Goal: Use online tool/utility: Utilize a website feature to perform a specific function

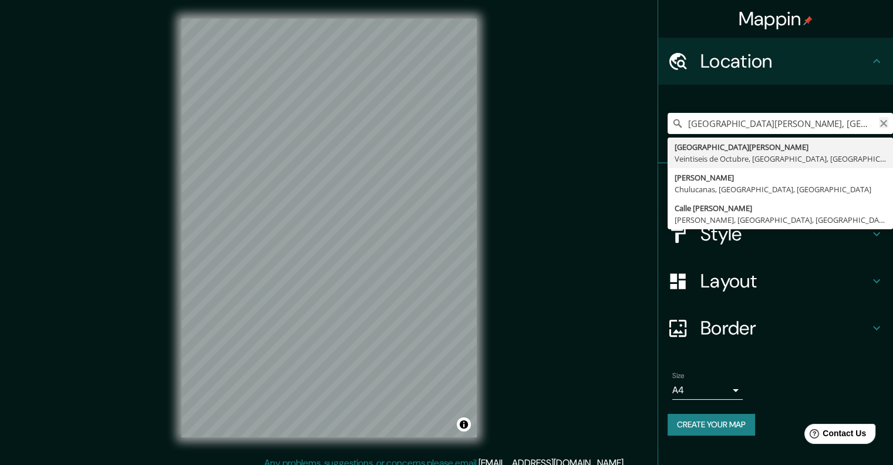
click at [882, 125] on icon "Clear" at bounding box center [883, 123] width 7 height 7
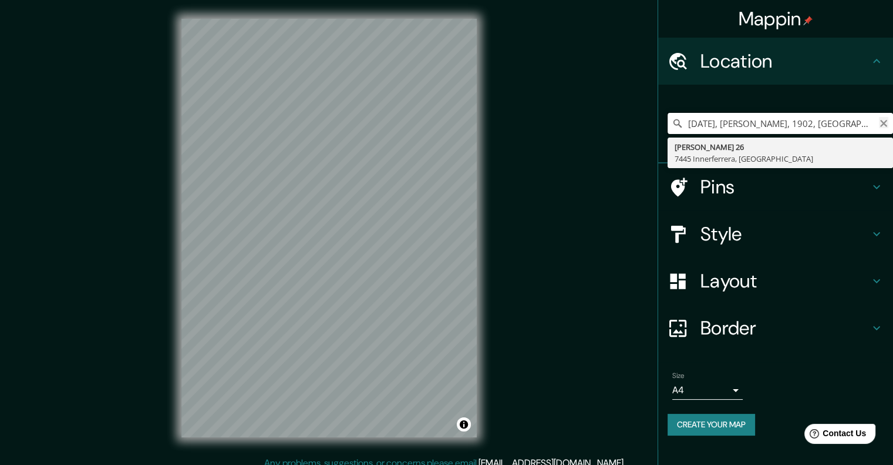
type input "[DATE], [PERSON_NAME], 1902, [GEOGRAPHIC_DATA]"
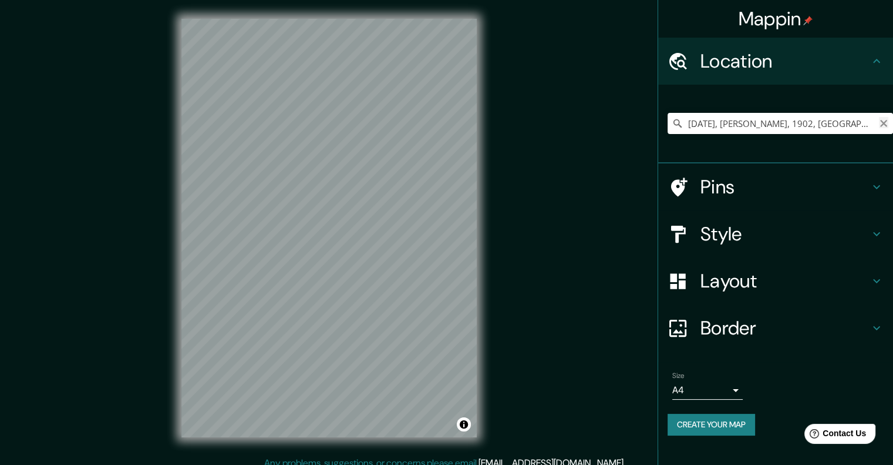
click at [883, 124] on icon "Clear" at bounding box center [883, 123] width 9 height 9
click at [862, 123] on input "Piura, [GEOGRAPHIC_DATA], [GEOGRAPHIC_DATA]" at bounding box center [781, 123] width 226 height 21
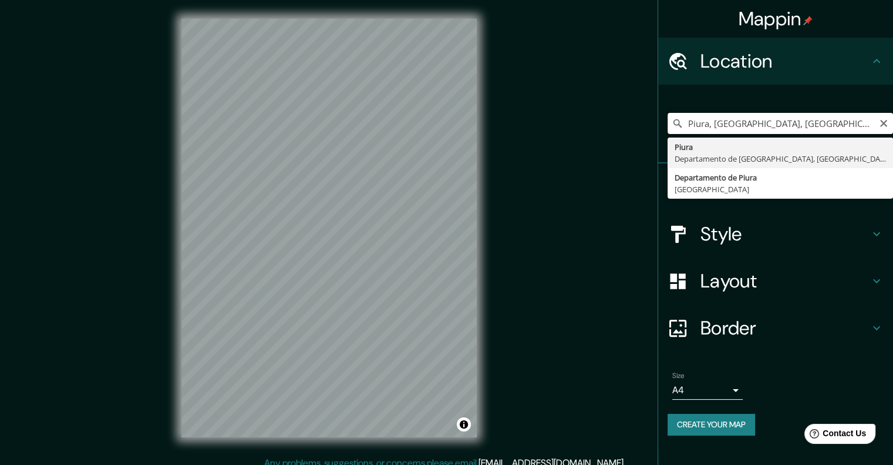
click at [855, 119] on input "Piura, [GEOGRAPHIC_DATA], [GEOGRAPHIC_DATA]" at bounding box center [781, 123] width 226 height 21
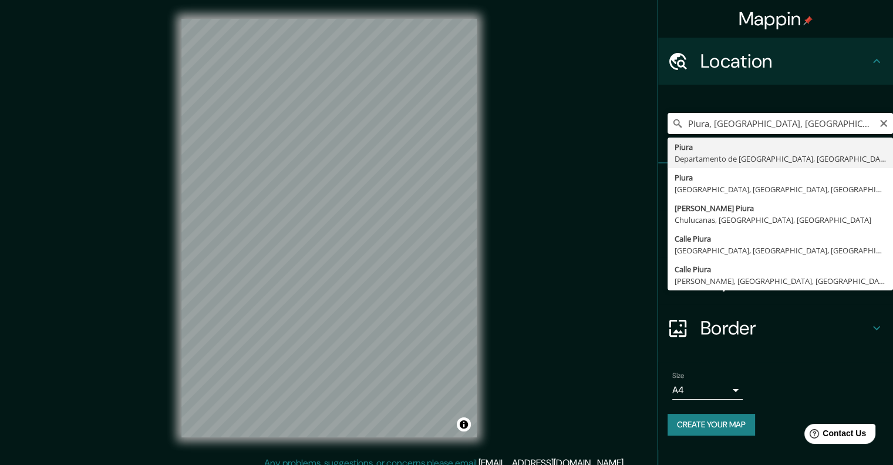
type input "Piura, [GEOGRAPHIC_DATA], [GEOGRAPHIC_DATA]"
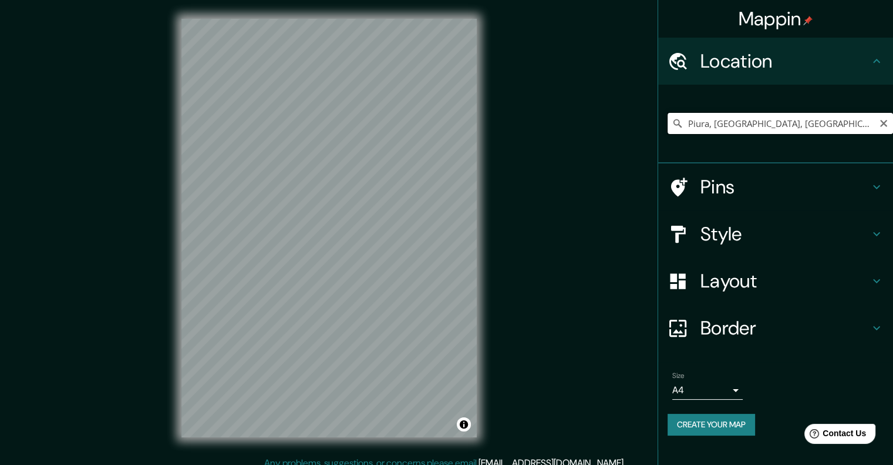
click at [727, 126] on input "Piura, [GEOGRAPHIC_DATA], [GEOGRAPHIC_DATA]" at bounding box center [781, 123] width 226 height 21
click at [791, 242] on h4 "Style" at bounding box center [785, 233] width 169 height 23
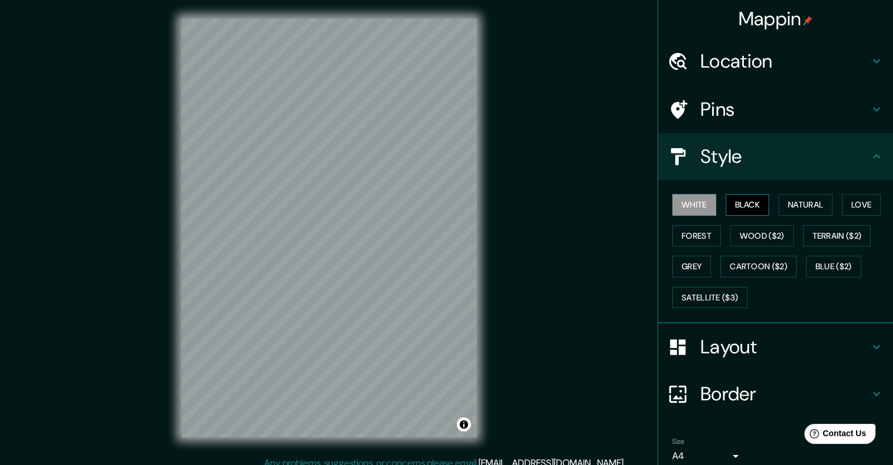
click at [754, 199] on button "Black" at bounding box center [748, 205] width 44 height 22
click at [815, 209] on button "Natural" at bounding box center [806, 205] width 54 height 22
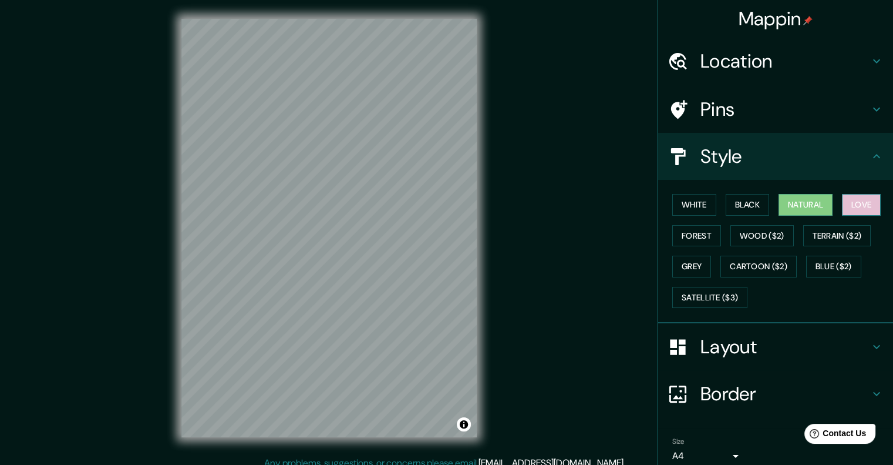
click at [853, 200] on button "Love" at bounding box center [861, 205] width 39 height 22
click at [697, 239] on button "Forest" at bounding box center [697, 236] width 49 height 22
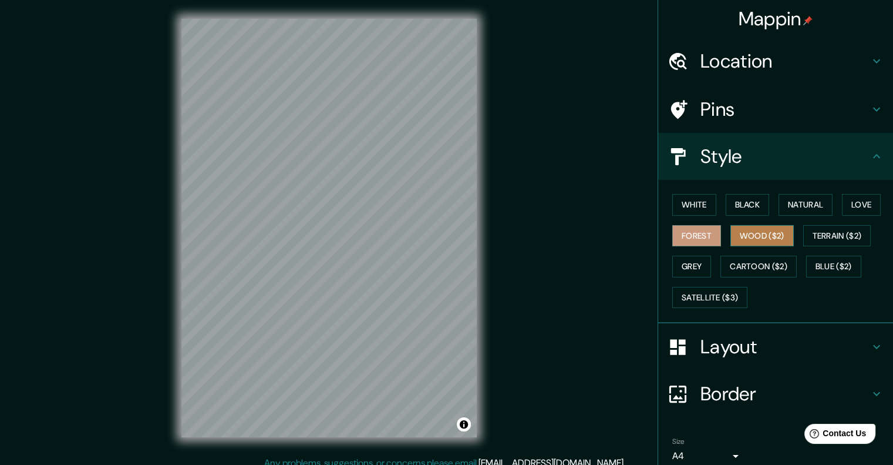
click at [738, 235] on button "Wood ($2)" at bounding box center [762, 236] width 63 height 22
click at [829, 232] on button "Terrain ($2)" at bounding box center [838, 236] width 68 height 22
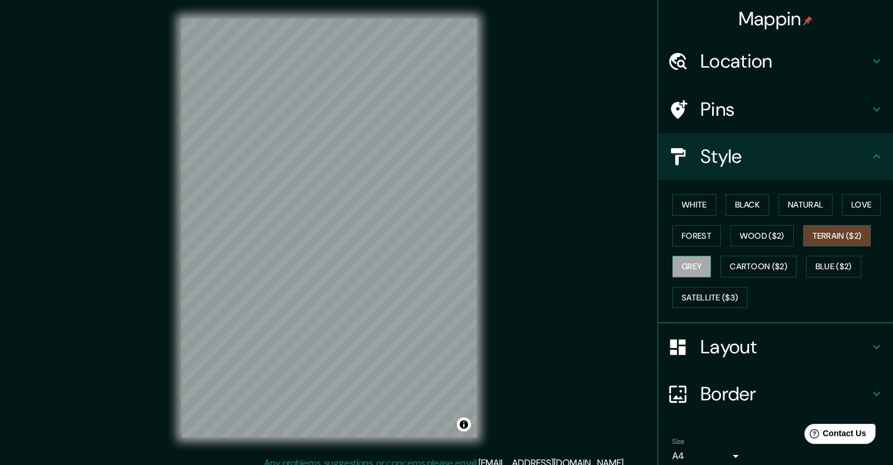
click at [684, 265] on button "Grey" at bounding box center [692, 267] width 39 height 22
click at [772, 261] on button "Cartoon ($2)" at bounding box center [759, 267] width 76 height 22
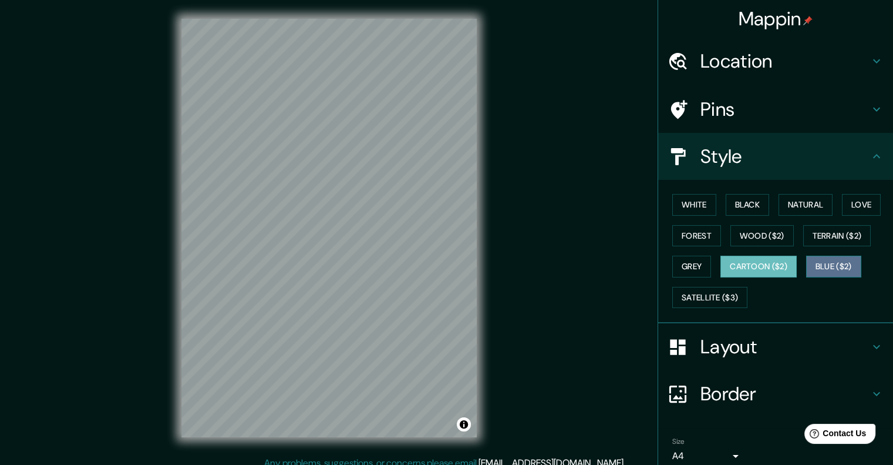
click at [829, 261] on button "Blue ($2)" at bounding box center [833, 267] width 55 height 22
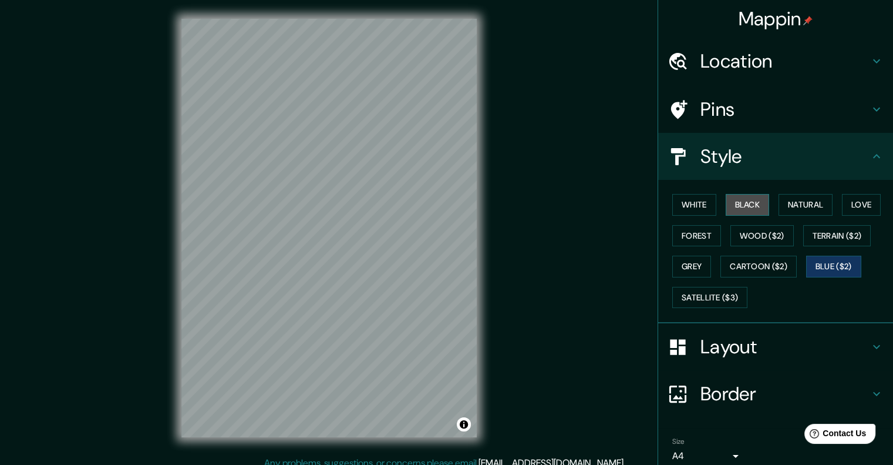
click at [747, 199] on button "Black" at bounding box center [748, 205] width 44 height 22
click at [686, 213] on button "White" at bounding box center [695, 205] width 44 height 22
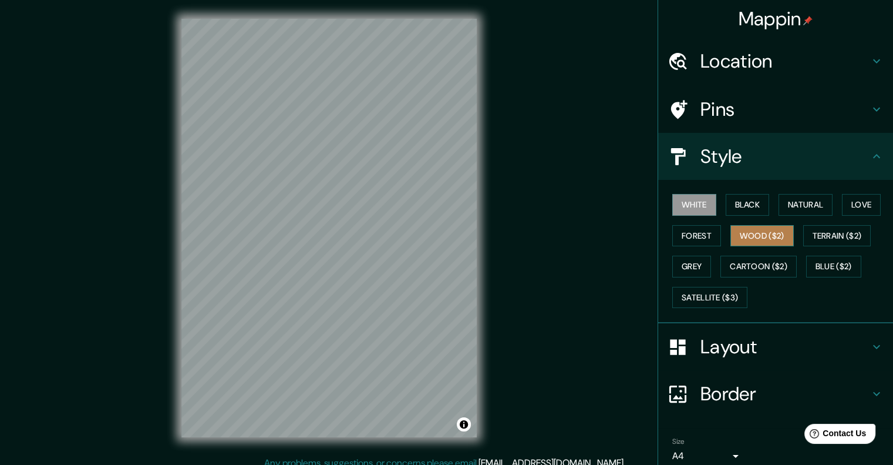
click at [765, 240] on button "Wood ($2)" at bounding box center [762, 236] width 63 height 22
click at [853, 223] on div "White Black Natural Love Forest Wood ($2) Terrain ($2) Grey Cartoon ($2) Blue (…" at bounding box center [781, 250] width 226 height 123
click at [846, 237] on button "Terrain ($2)" at bounding box center [838, 236] width 68 height 22
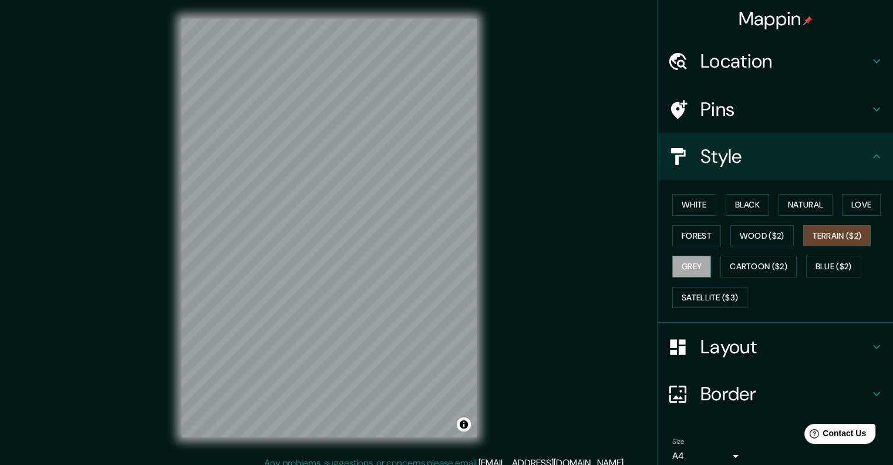
click at [686, 265] on button "Grey" at bounding box center [692, 267] width 39 height 22
click at [750, 197] on button "Black" at bounding box center [748, 205] width 44 height 22
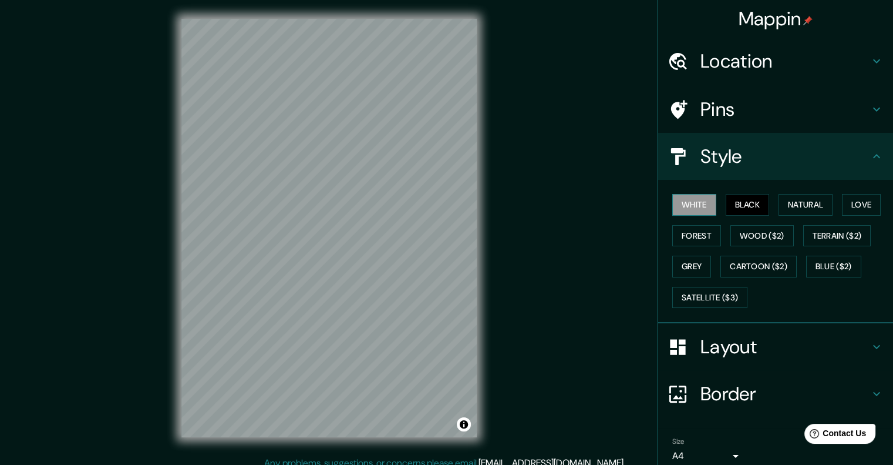
click at [701, 203] on button "White" at bounding box center [695, 205] width 44 height 22
